Goal: Information Seeking & Learning: Learn about a topic

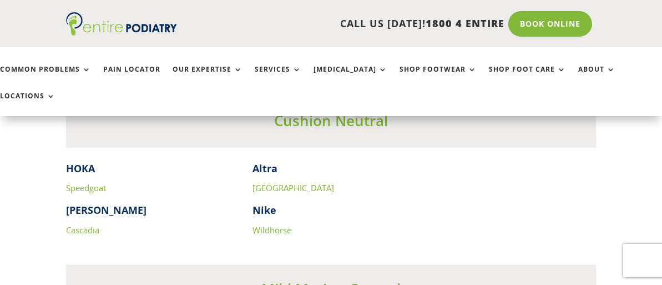
scroll to position [2848, 0]
click at [279, 225] on link "Wildhorse" at bounding box center [272, 230] width 39 height 11
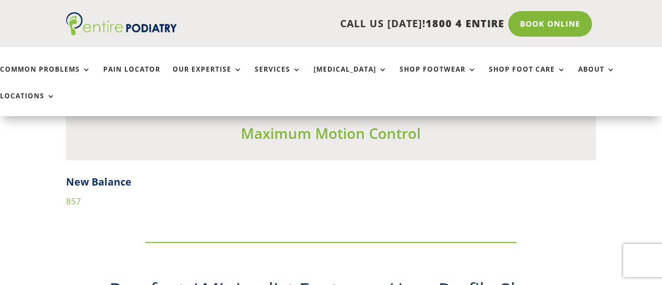
scroll to position [3605, 0]
click at [72, 195] on link "857" at bounding box center [73, 200] width 15 height 11
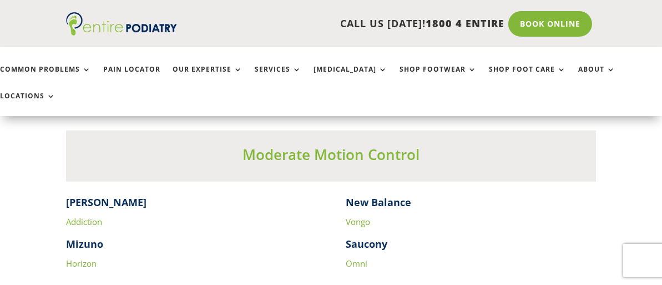
scroll to position [1832, 0]
click at [363, 257] on link "Omni" at bounding box center [357, 262] width 22 height 11
click at [85, 215] on link "Addiction" at bounding box center [84, 220] width 36 height 11
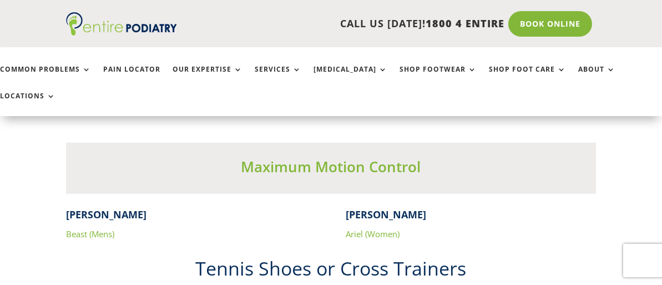
scroll to position [2010, 0]
click at [350, 229] on link "Ariel (Women)" at bounding box center [373, 234] width 54 height 11
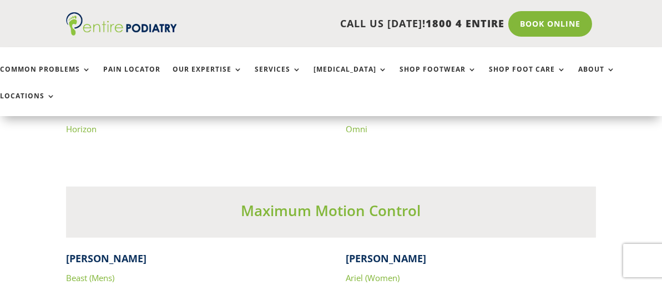
scroll to position [1965, 0]
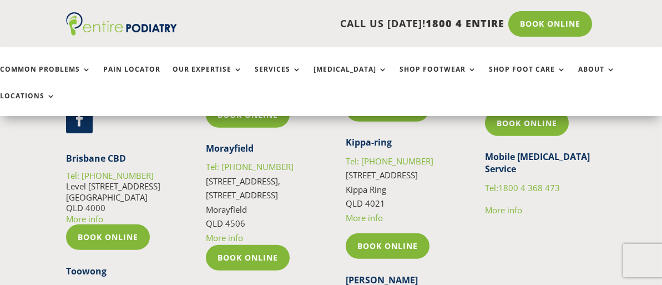
scroll to position [1913, 0]
